Goal: Information Seeking & Learning: Learn about a topic

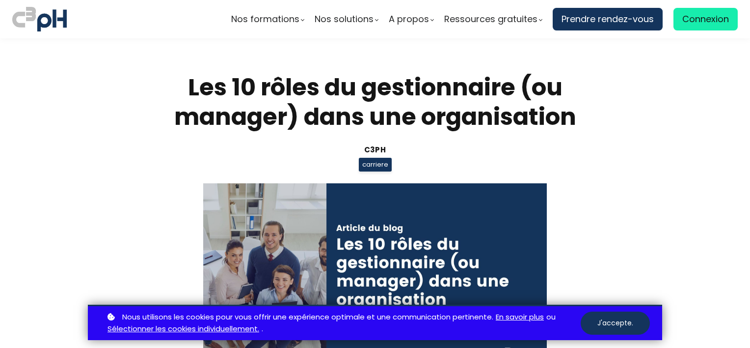
click at [589, 254] on div "Les 10 rôles du gestionnaire (ou manager) dans une organisation C3pH carriere" at bounding box center [375, 225] width 457 height 304
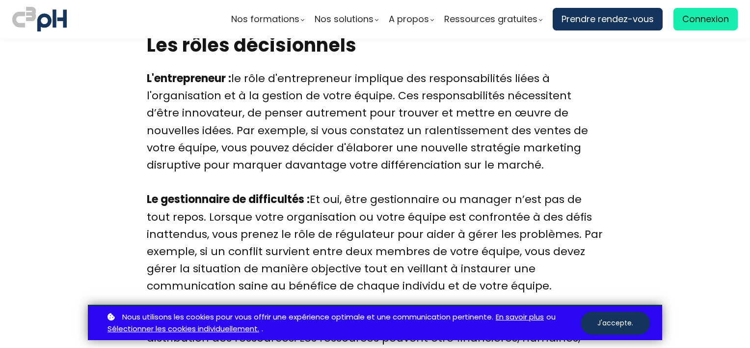
scroll to position [2691, 0]
